Goal: Find specific page/section: Find specific page/section

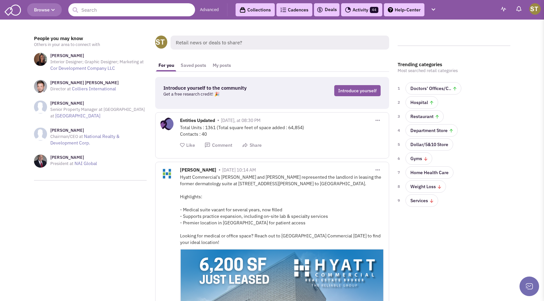
click at [100, 10] on input "text" at bounding box center [131, 9] width 127 height 13
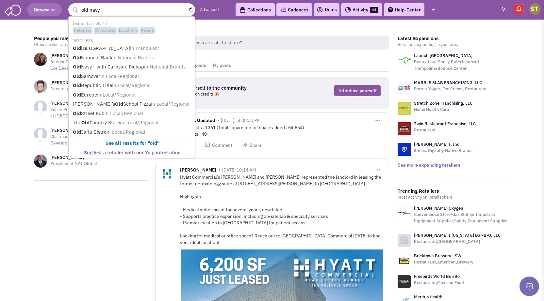
type input "old navy"
click at [70, 5] on button "submit" at bounding box center [75, 10] width 10 height 10
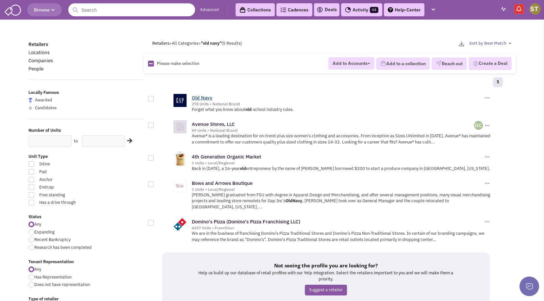
click at [203, 101] on link "Old Navy" at bounding box center [202, 98] width 21 height 6
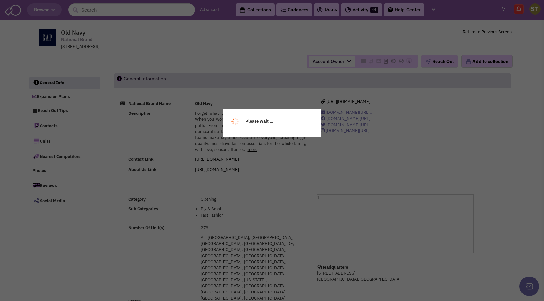
select select
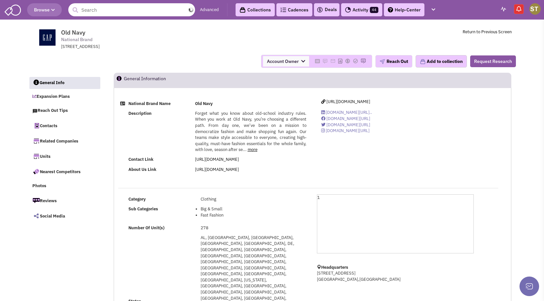
click at [93, 15] on input "text" at bounding box center [131, 9] width 127 height 13
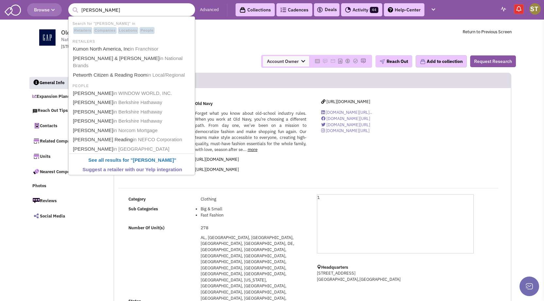
type input "[PERSON_NAME]"
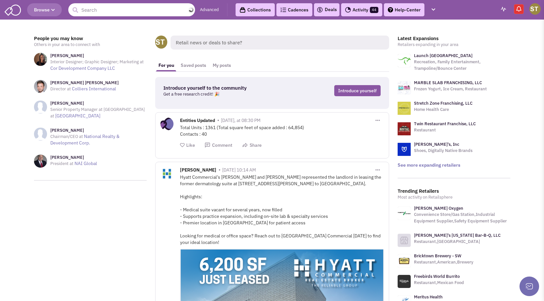
click at [111, 12] on input "text" at bounding box center [131, 9] width 127 height 13
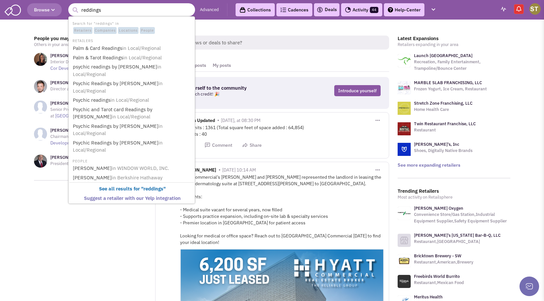
type input "reddings"
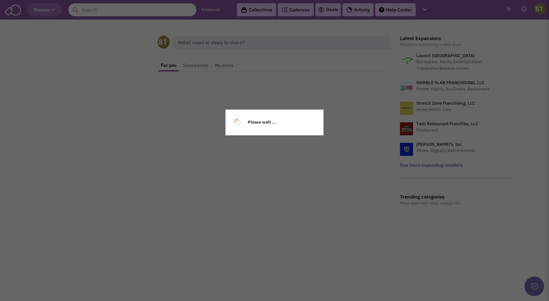
click at [99, 8] on div "Please wait ..." at bounding box center [274, 150] width 549 height 301
click at [101, 9] on div "Please wait ..." at bounding box center [274, 150] width 549 height 301
click at [98, 9] on div "Please wait ..." at bounding box center [274, 150] width 549 height 301
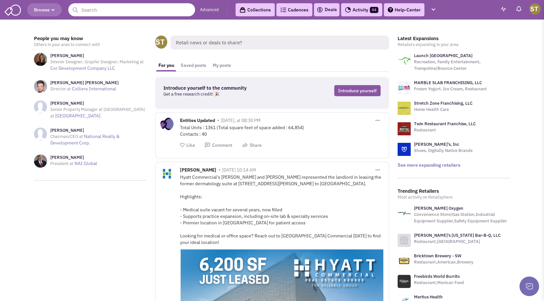
click at [98, 9] on input "text" at bounding box center [131, 9] width 127 height 13
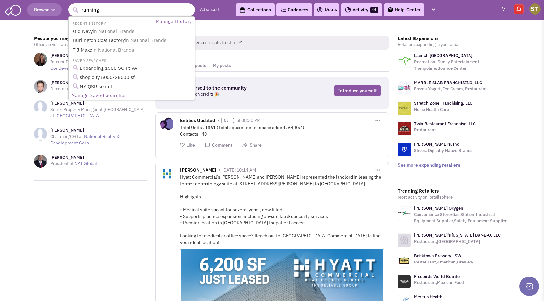
type input "runnings"
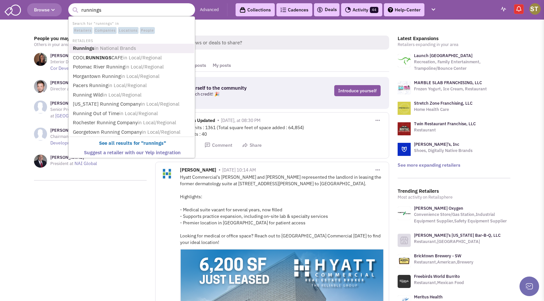
click at [82, 50] on b "Runnings" at bounding box center [84, 48] width 22 height 6
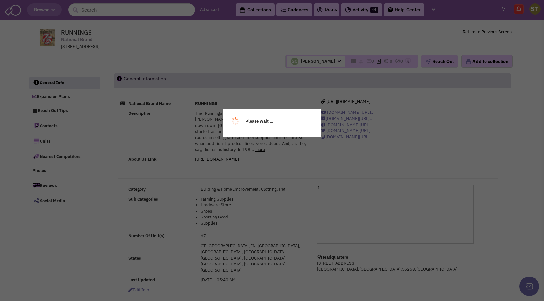
select select
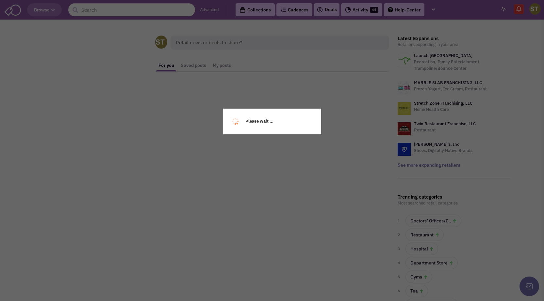
click at [110, 8] on div "Please wait ..." at bounding box center [272, 150] width 544 height 301
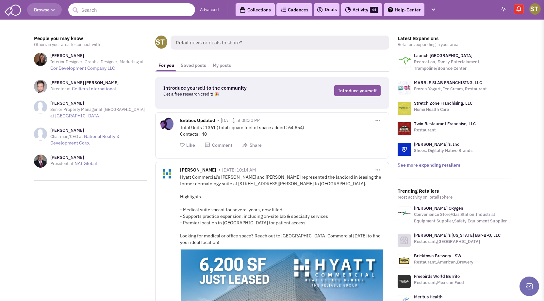
click at [110, 8] on input "text" at bounding box center [131, 9] width 127 height 13
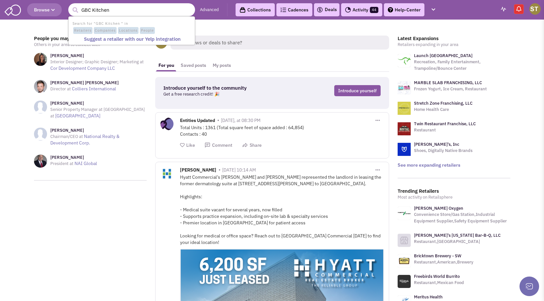
click at [105, 24] on li "Search for "GBC Kitchen " in Retailers Companies Locations People" at bounding box center [131, 27] width 125 height 15
type input "GBC Kitchen"
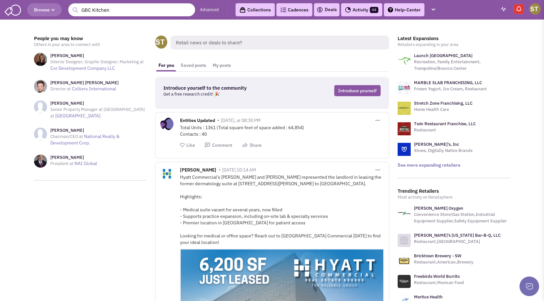
click at [132, 80] on div "Mr. Bastian Laggerbauer Director at Colliers International" at bounding box center [90, 88] width 113 height 16
click at [106, 9] on input "text" at bounding box center [131, 9] width 127 height 13
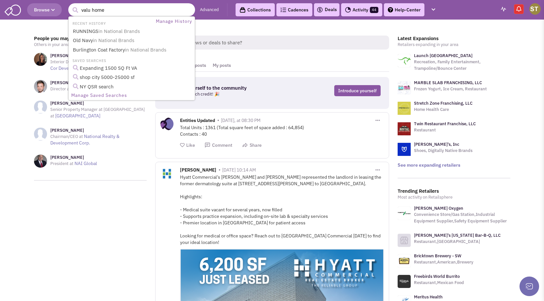
type input "valu home"
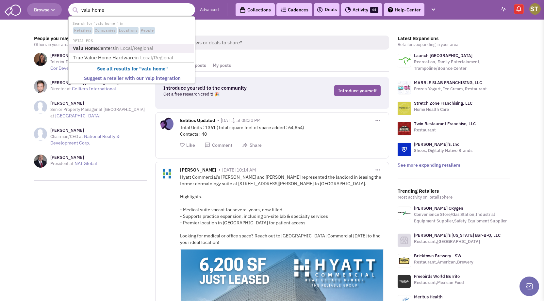
click at [76, 49] on b "Valu Home" at bounding box center [85, 48] width 25 height 6
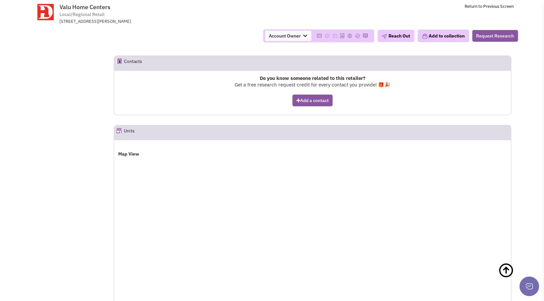
scroll to position [457, 0]
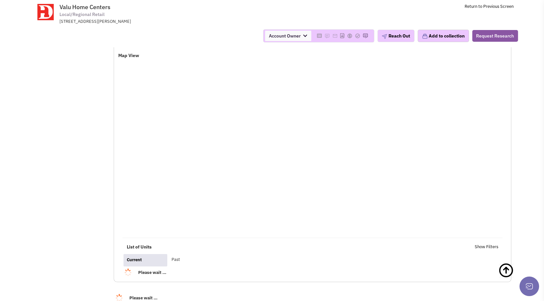
select select
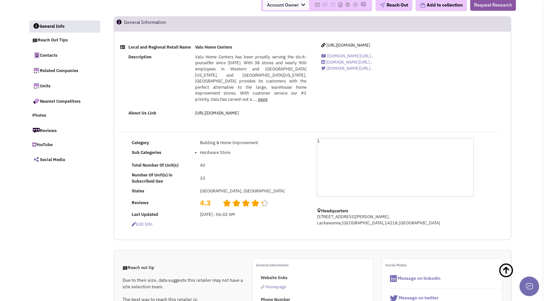
scroll to position [0, 0]
